Goal: Task Accomplishment & Management: Complete application form

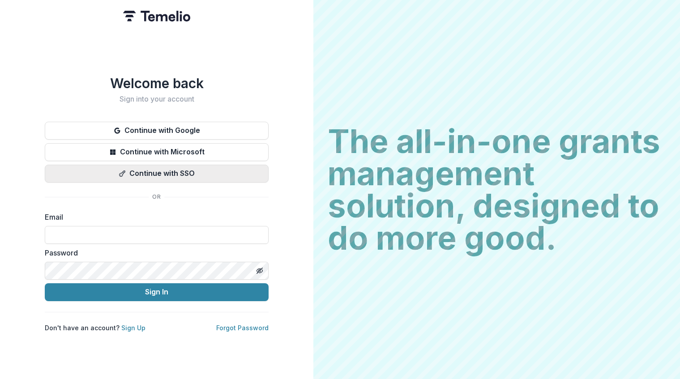
click at [187, 168] on button "Continue with SSO" at bounding box center [157, 174] width 224 height 18
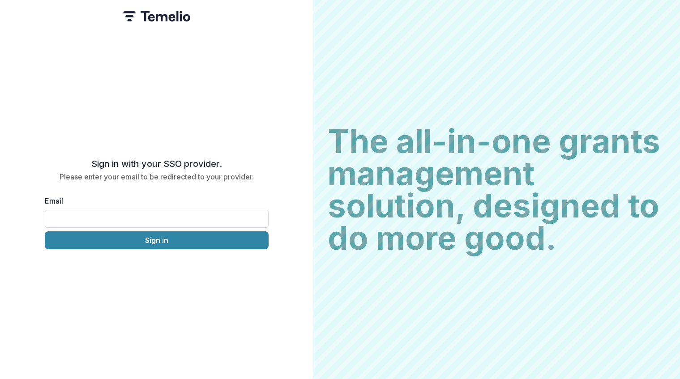
click at [168, 219] on input "Email" at bounding box center [157, 219] width 224 height 18
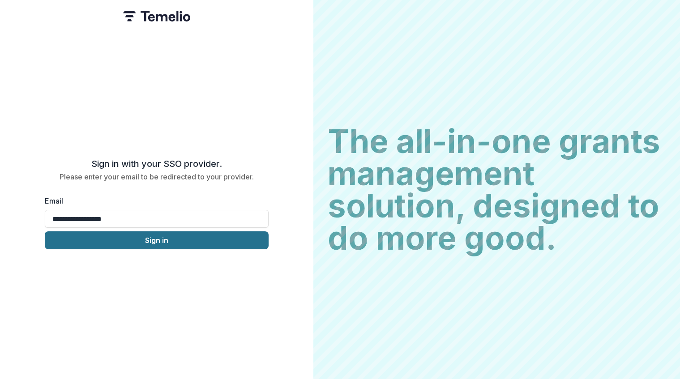
click at [156, 238] on button "Sign in" at bounding box center [157, 241] width 224 height 18
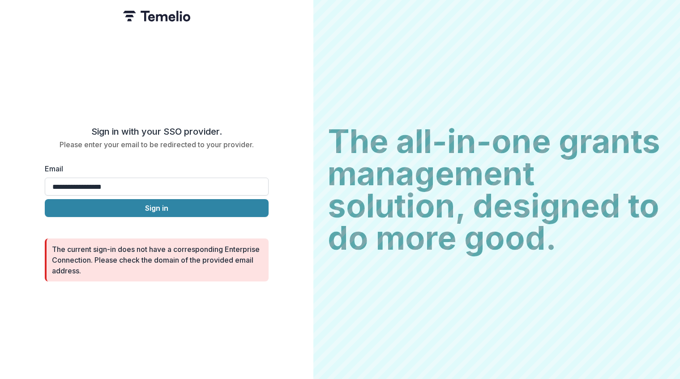
drag, startPoint x: 71, startPoint y: 187, endPoint x: 44, endPoint y: 183, distance: 27.2
click at [45, 183] on input "**********" at bounding box center [157, 187] width 224 height 18
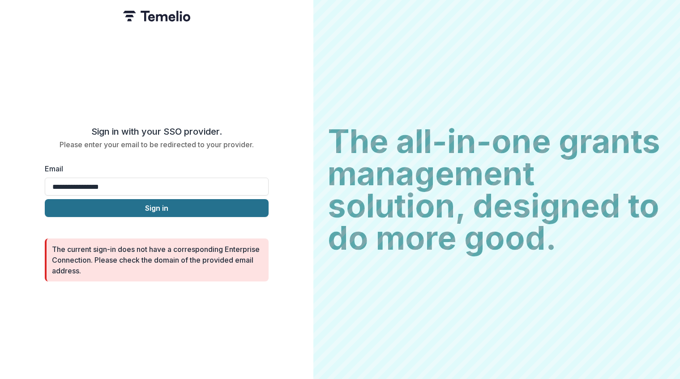
click at [127, 205] on button "Sign in" at bounding box center [157, 208] width 224 height 18
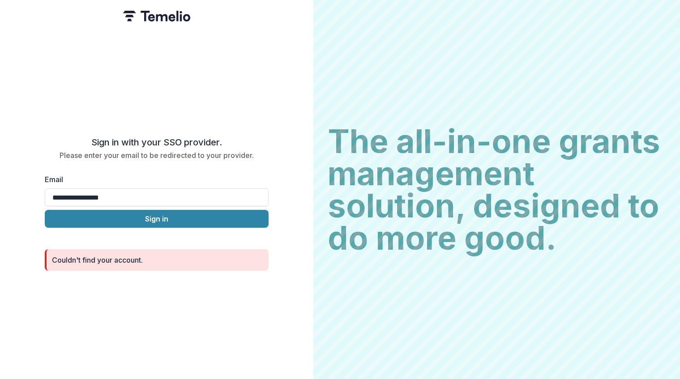
drag, startPoint x: 64, startPoint y: 192, endPoint x: 30, endPoint y: 192, distance: 34.5
click at [30, 192] on div "**********" at bounding box center [157, 189] width 314 height 379
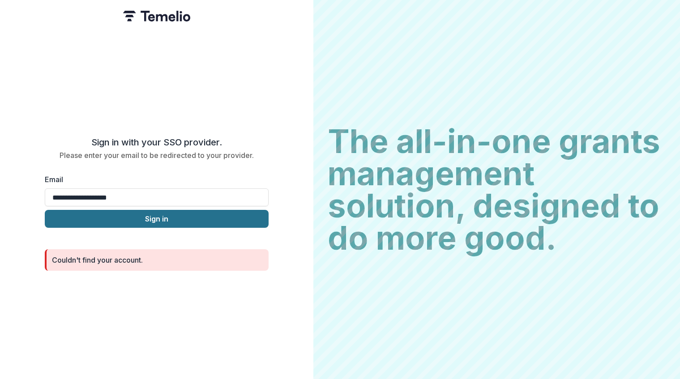
type input "**********"
click at [112, 218] on button "Sign in" at bounding box center [157, 219] width 224 height 18
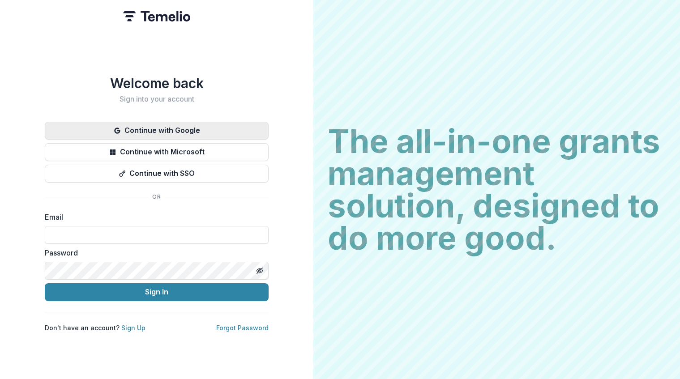
click at [198, 130] on button "Continue with Google" at bounding box center [157, 131] width 224 height 18
click at [191, 125] on button "Continue with Google" at bounding box center [157, 131] width 224 height 18
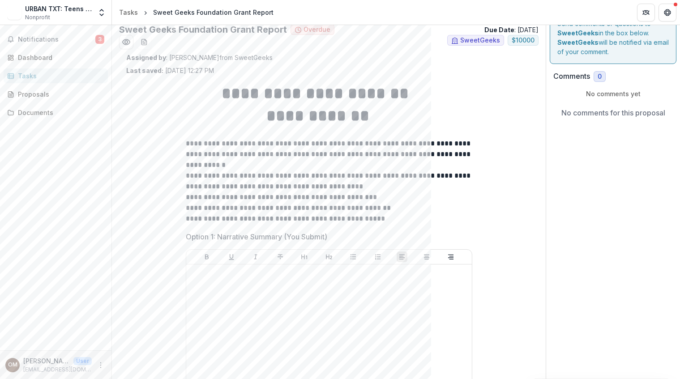
scroll to position [15, 0]
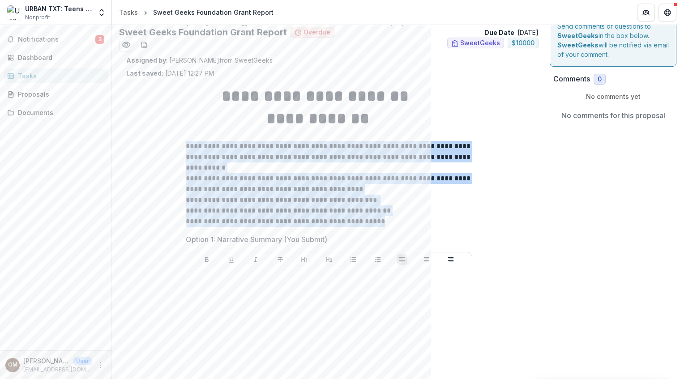
drag, startPoint x: 387, startPoint y: 221, endPoint x: 177, endPoint y: 142, distance: 223.5
copy div "**********"
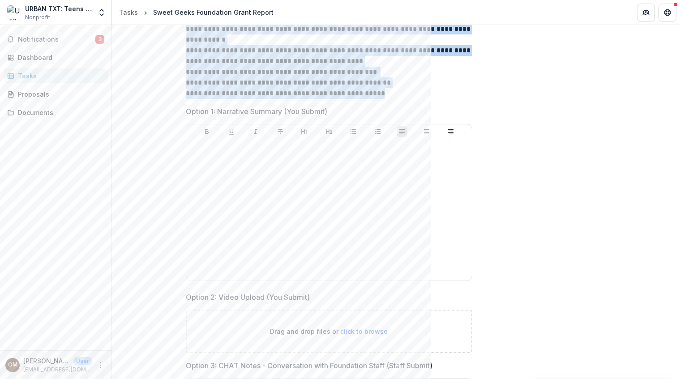
scroll to position [147, 0]
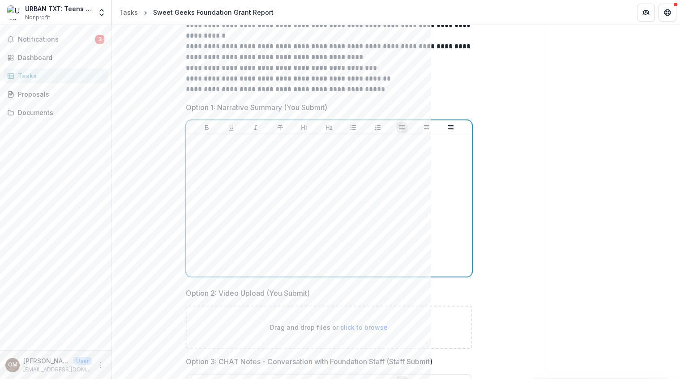
click at [329, 185] on div at bounding box center [329, 206] width 279 height 134
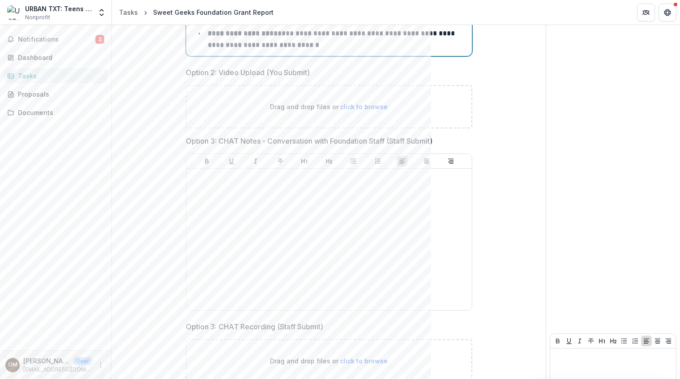
scroll to position [872, 0]
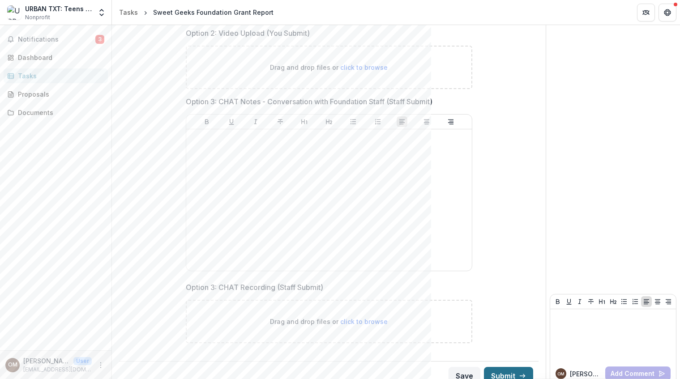
click at [499, 367] on button "Submit" at bounding box center [508, 376] width 49 height 18
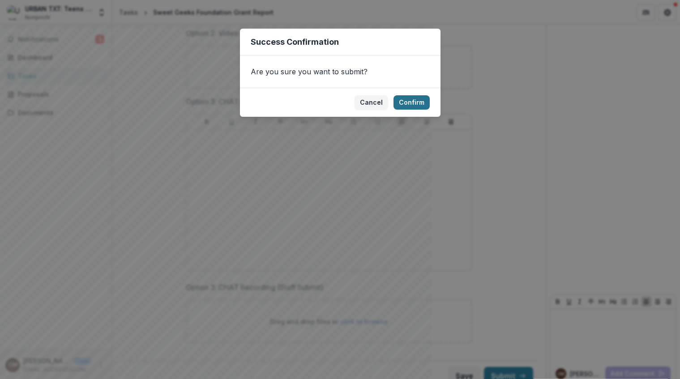
click at [409, 107] on button "Confirm" at bounding box center [412, 102] width 36 height 14
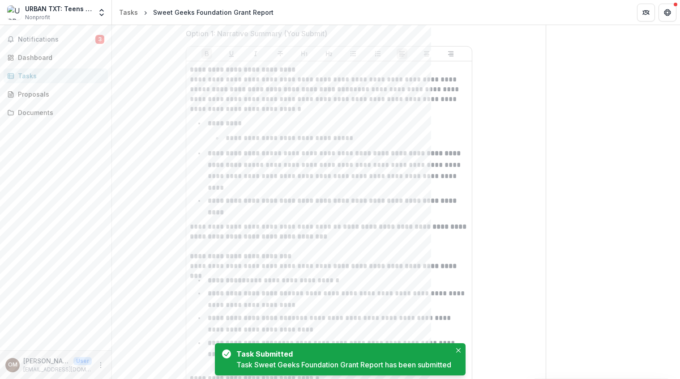
scroll to position [242, 0]
